Goal: Task Accomplishment & Management: Manage account settings

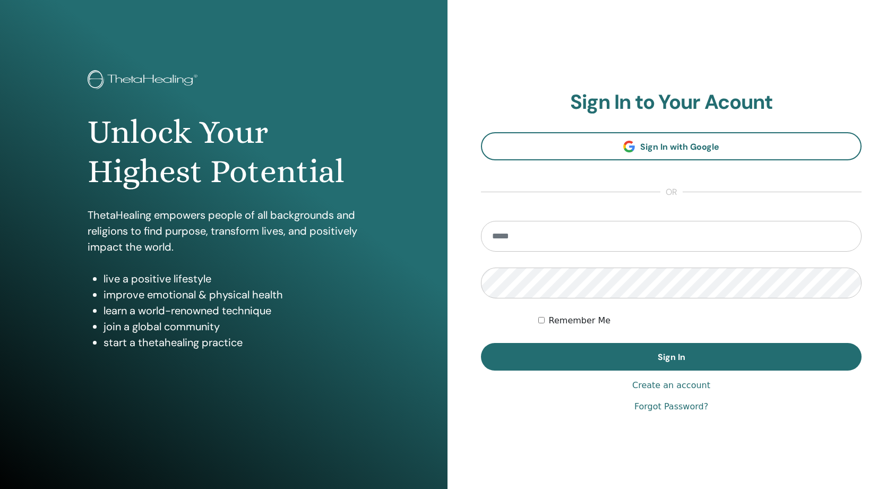
scroll to position [5, 0]
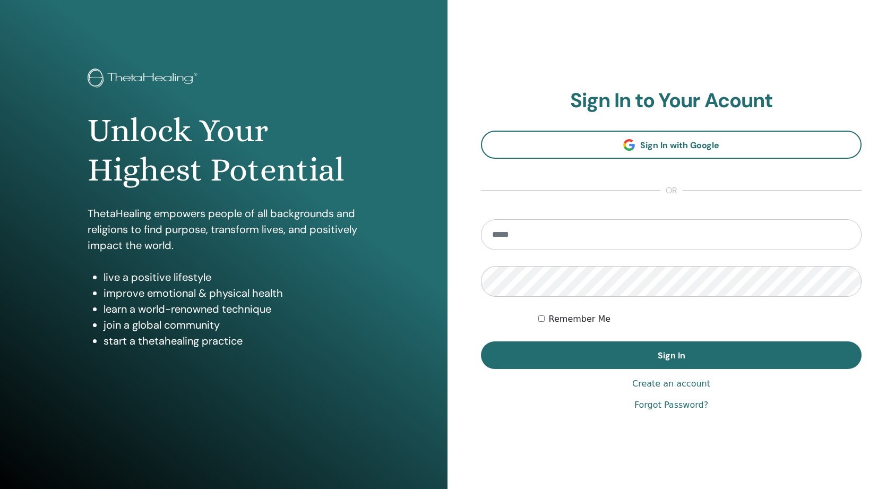
click at [546, 234] on input "email" at bounding box center [671, 234] width 381 height 31
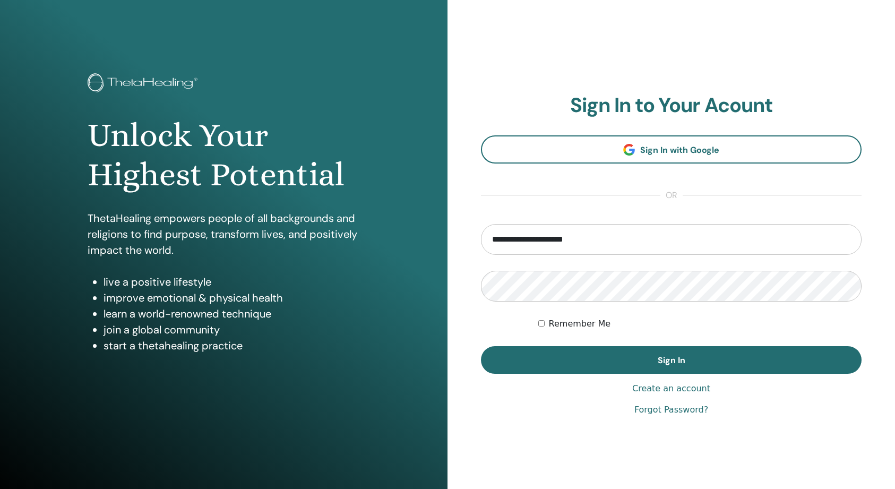
type input "**********"
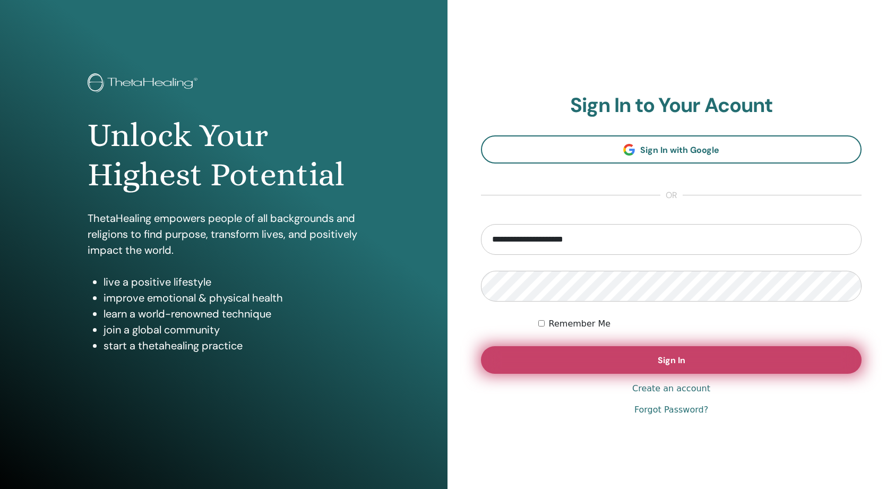
click at [622, 361] on button "Sign In" at bounding box center [671, 360] width 381 height 28
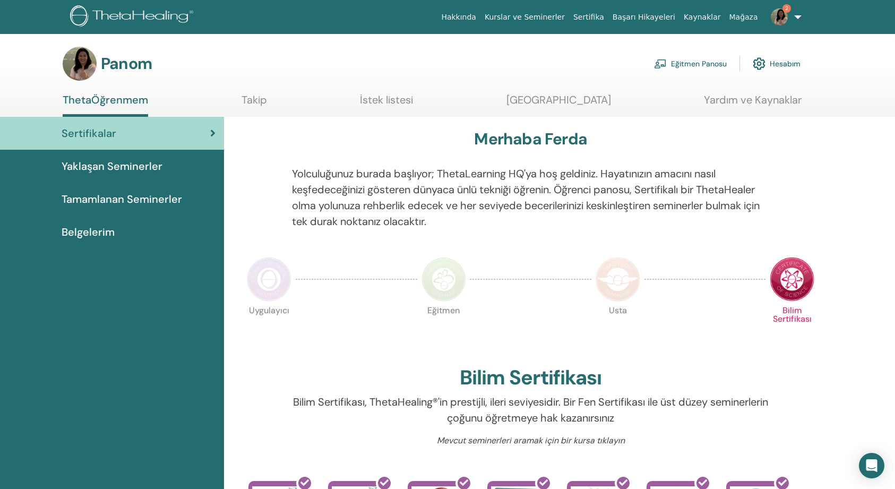
click at [701, 62] on link "Eğitmen Panosu" at bounding box center [690, 63] width 73 height 23
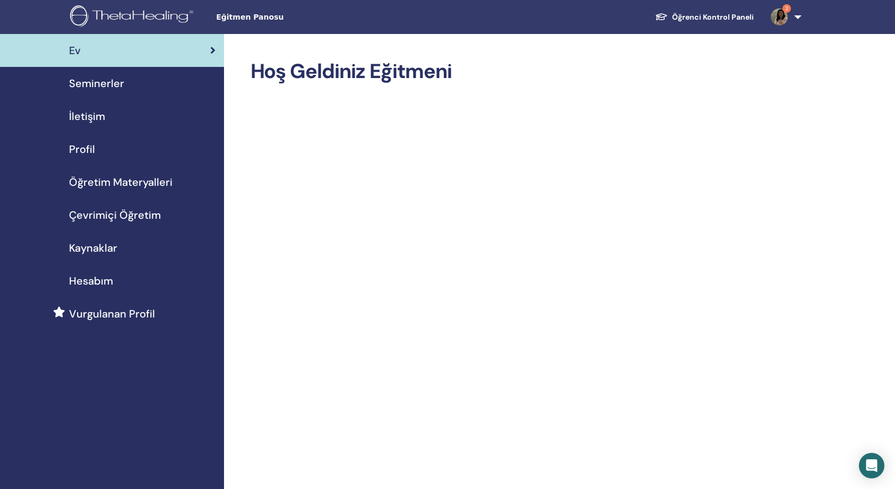
click at [137, 183] on span "Öğretim Materyalleri" at bounding box center [121, 182] width 104 height 16
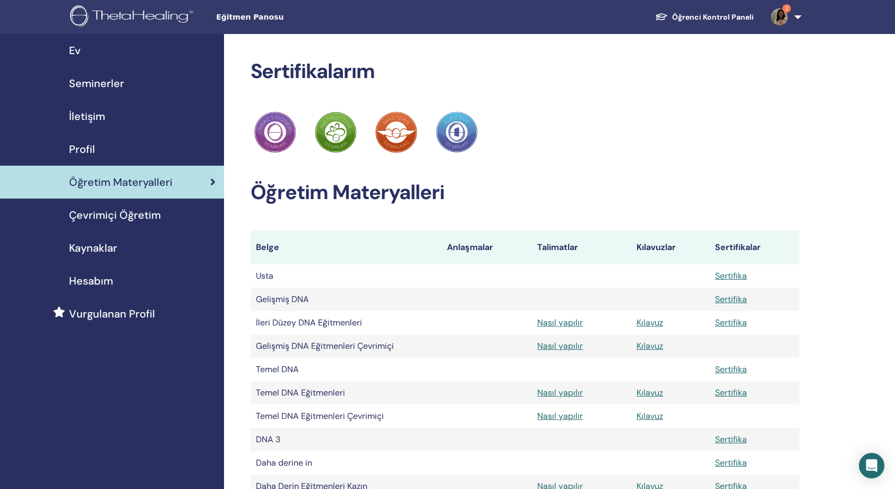
click at [130, 212] on span "Çevrimiçi Öğretim" at bounding box center [115, 215] width 92 height 16
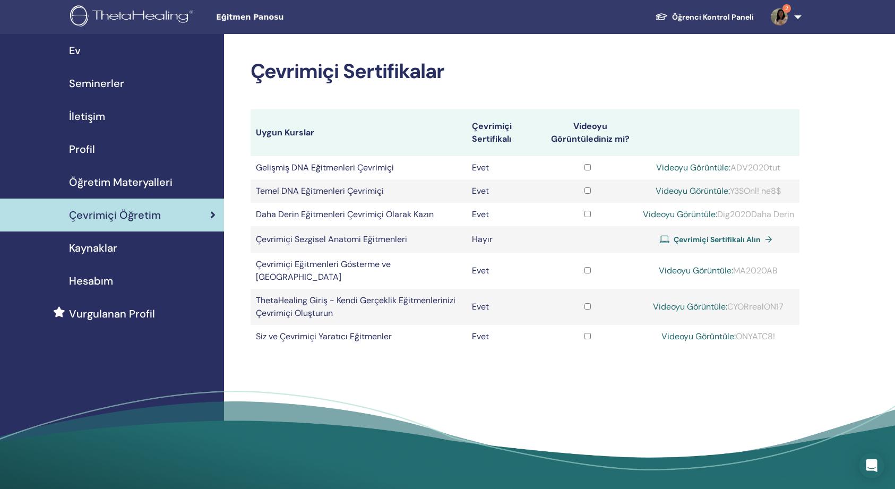
click at [100, 245] on span "Kaynaklar" at bounding box center [93, 248] width 48 height 16
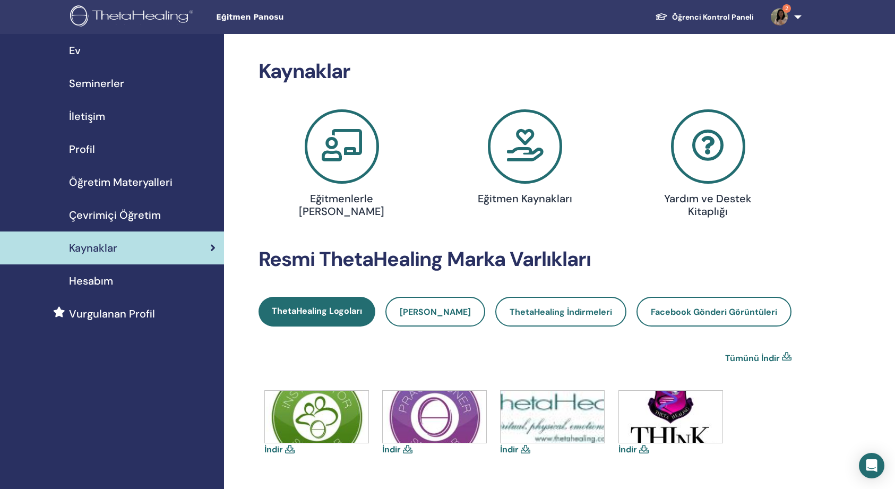
click at [112, 83] on span "Seminerler" at bounding box center [96, 83] width 55 height 16
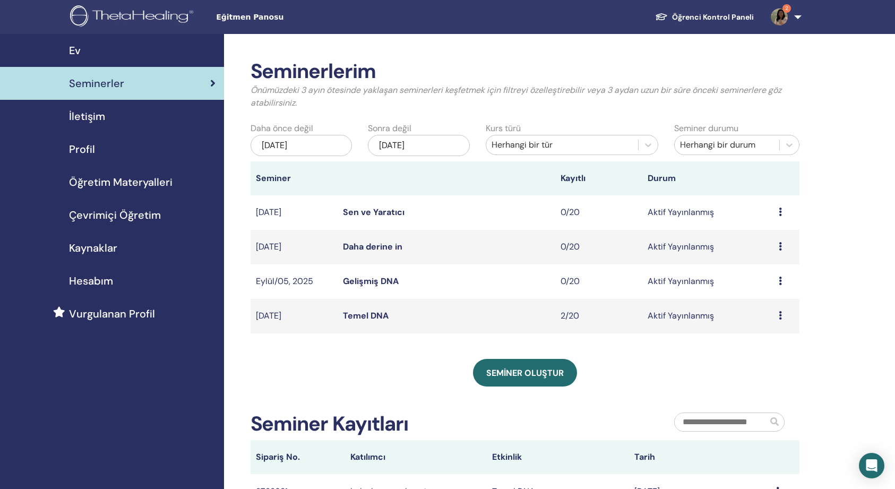
click at [779, 313] on icon at bounding box center [780, 315] width 3 height 8
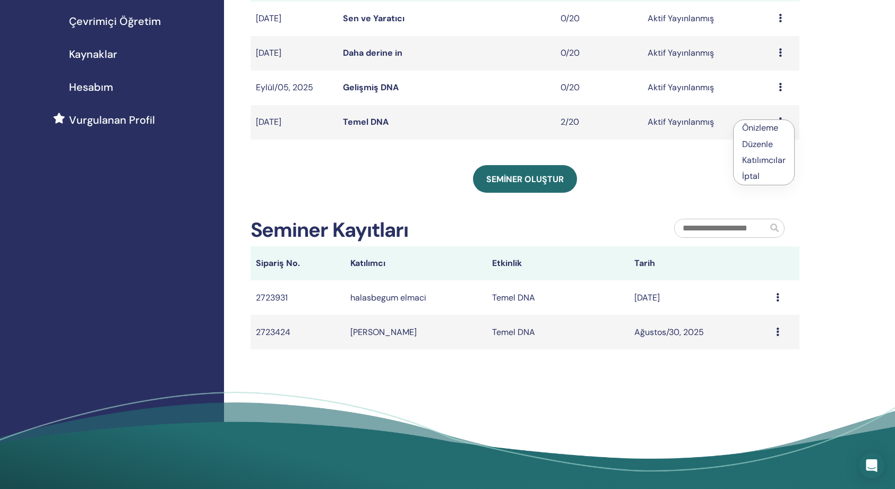
scroll to position [194, 0]
click at [613, 181] on div "SEMİNER OLUŞTUR" at bounding box center [526, 179] width 550 height 28
click at [779, 296] on icon at bounding box center [777, 297] width 3 height 8
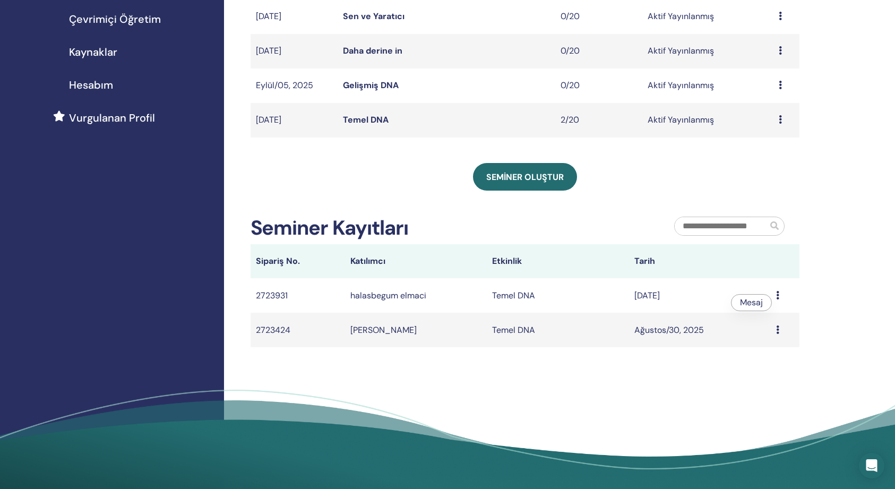
scroll to position [196, 0]
click at [858, 295] on div "Seminerlerim Önümüzdeki 3 ayın ötesinde yaklaşan seminerleri keşfetmek için fil…" at bounding box center [560, 167] width 672 height 658
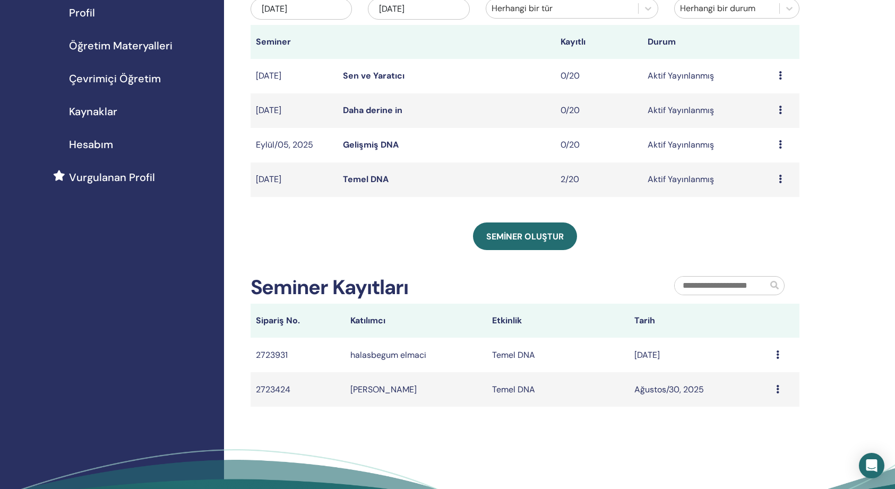
scroll to position [141, 0]
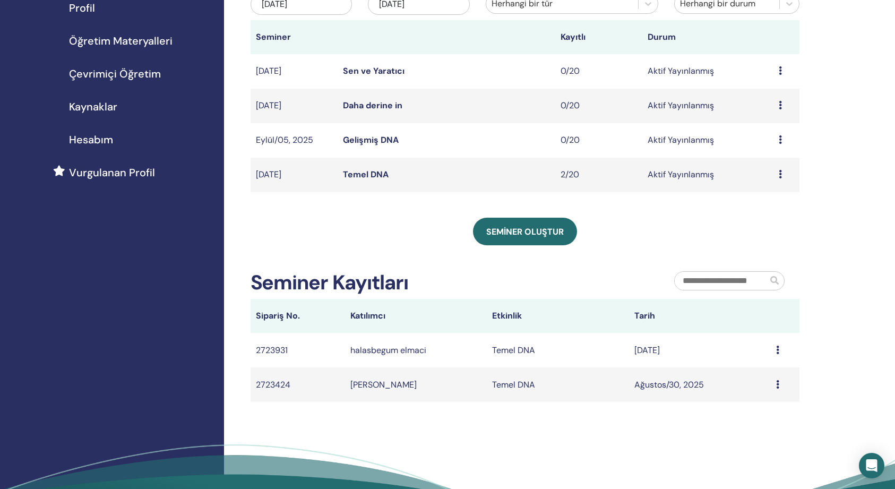
click at [779, 174] on icon at bounding box center [780, 174] width 3 height 8
click at [674, 210] on div "Seminerlerim Önümüzdeki 3 ayın ötesinde yaklaşan seminerleri keşfetmek için fil…" at bounding box center [526, 160] width 550 height 484
click at [779, 138] on icon at bounding box center [780, 139] width 3 height 8
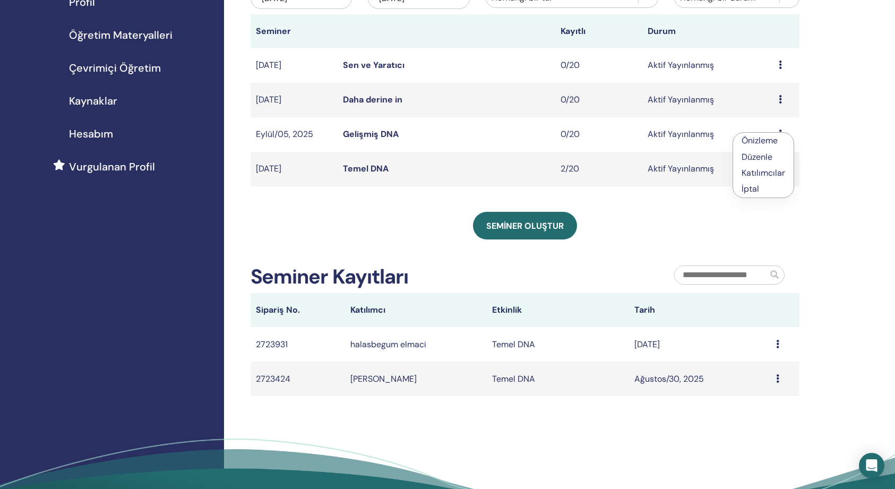
click at [754, 195] on p "İptal" at bounding box center [764, 189] width 44 height 13
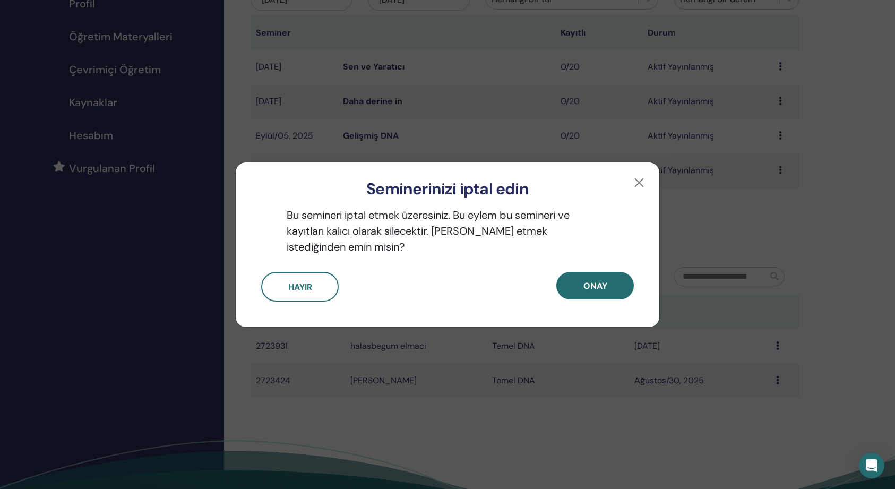
scroll to position [147, 0]
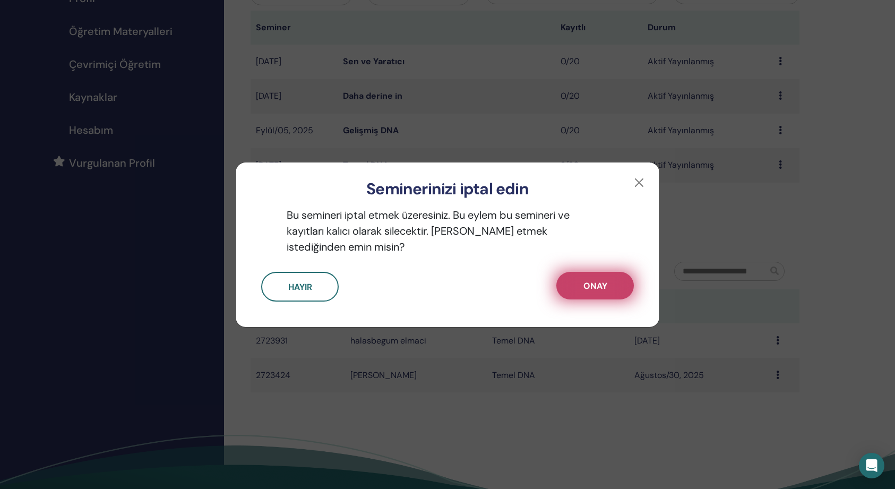
click at [593, 287] on span "ONAY" at bounding box center [595, 285] width 24 height 11
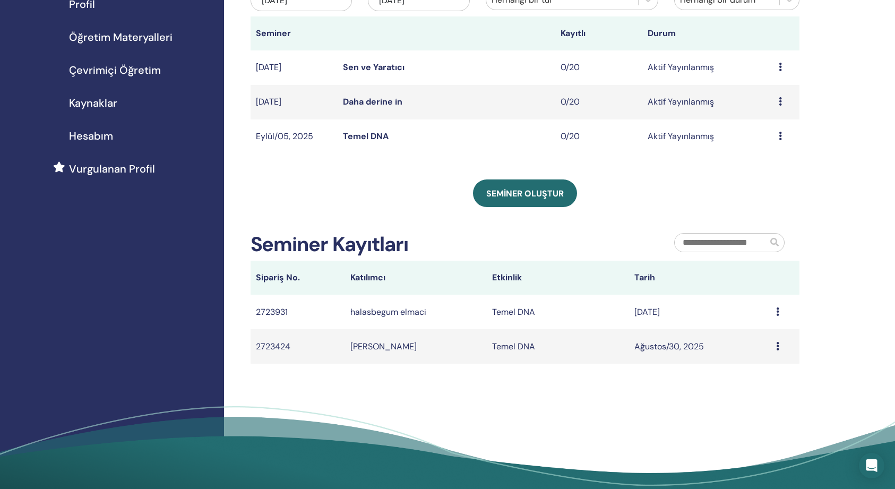
click at [779, 102] on icon at bounding box center [780, 101] width 3 height 8
click at [749, 158] on p "İptal" at bounding box center [763, 159] width 44 height 13
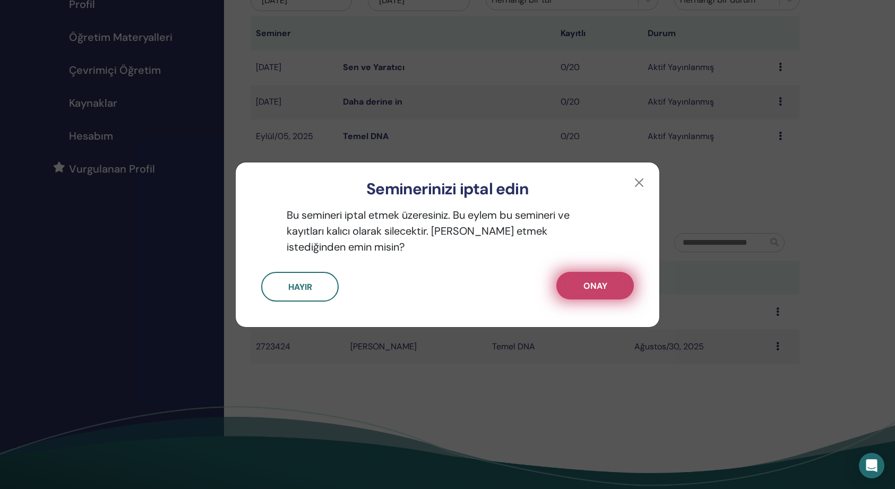
click at [577, 286] on button "ONAY" at bounding box center [595, 286] width 78 height 28
